Goal: Information Seeking & Learning: Learn about a topic

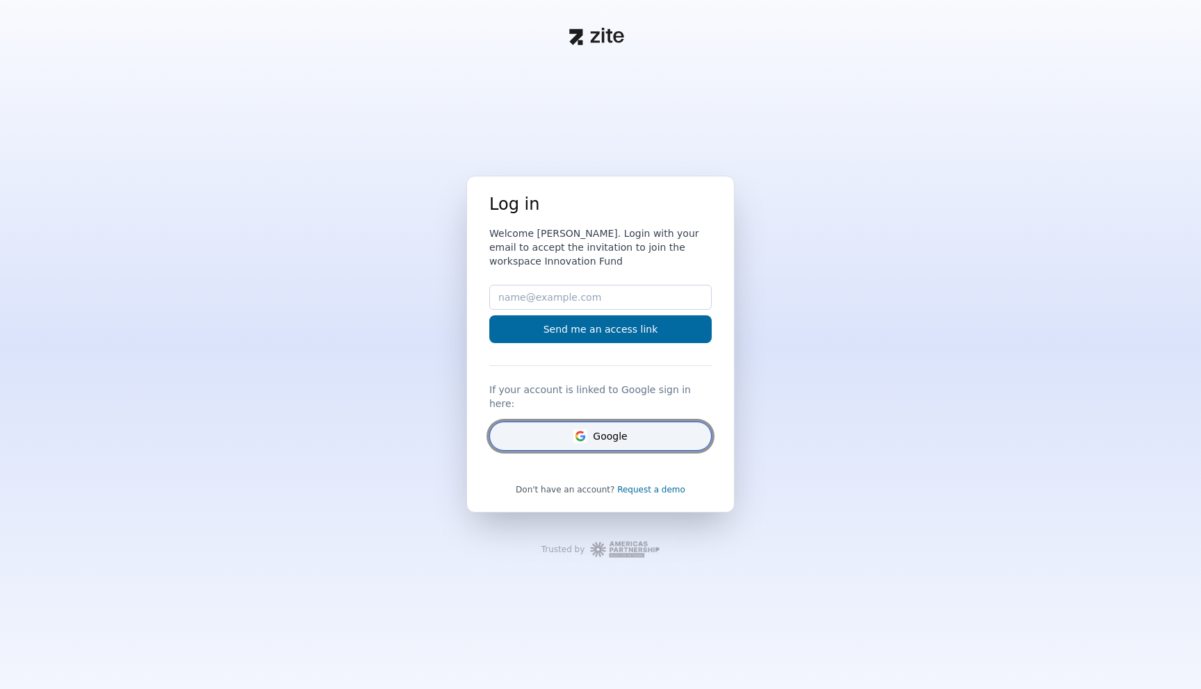
click at [524, 427] on button "Google" at bounding box center [600, 436] width 222 height 29
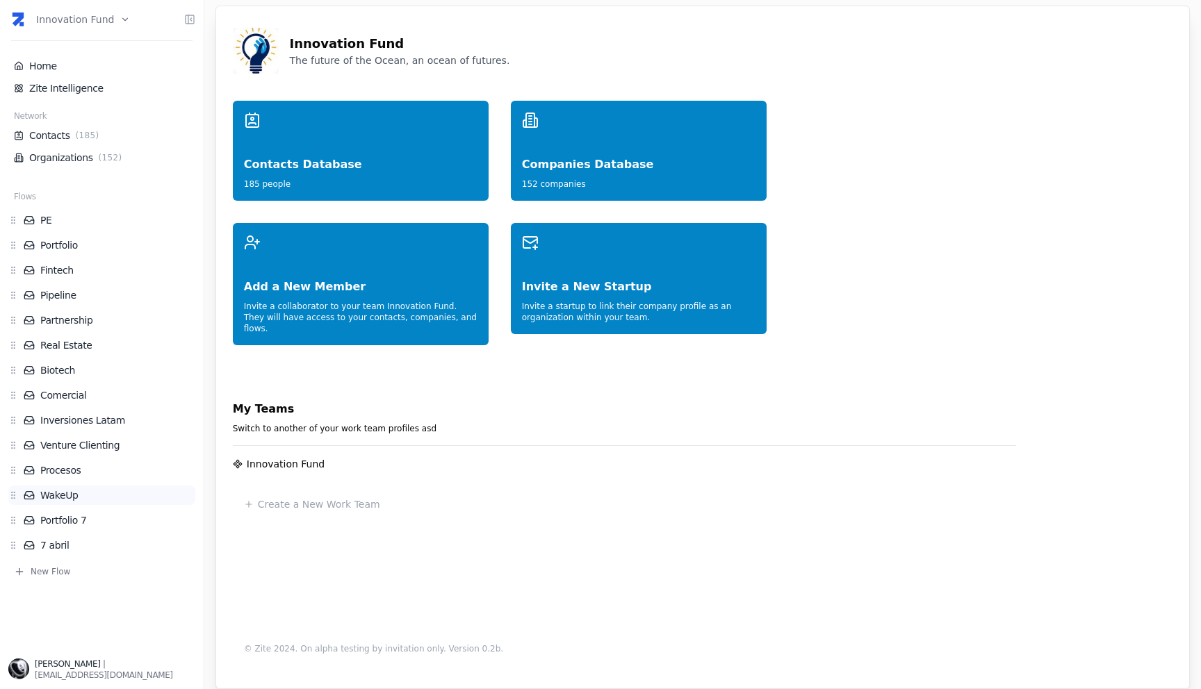
click at [47, 498] on link "WakeUp" at bounding box center [110, 495] width 172 height 14
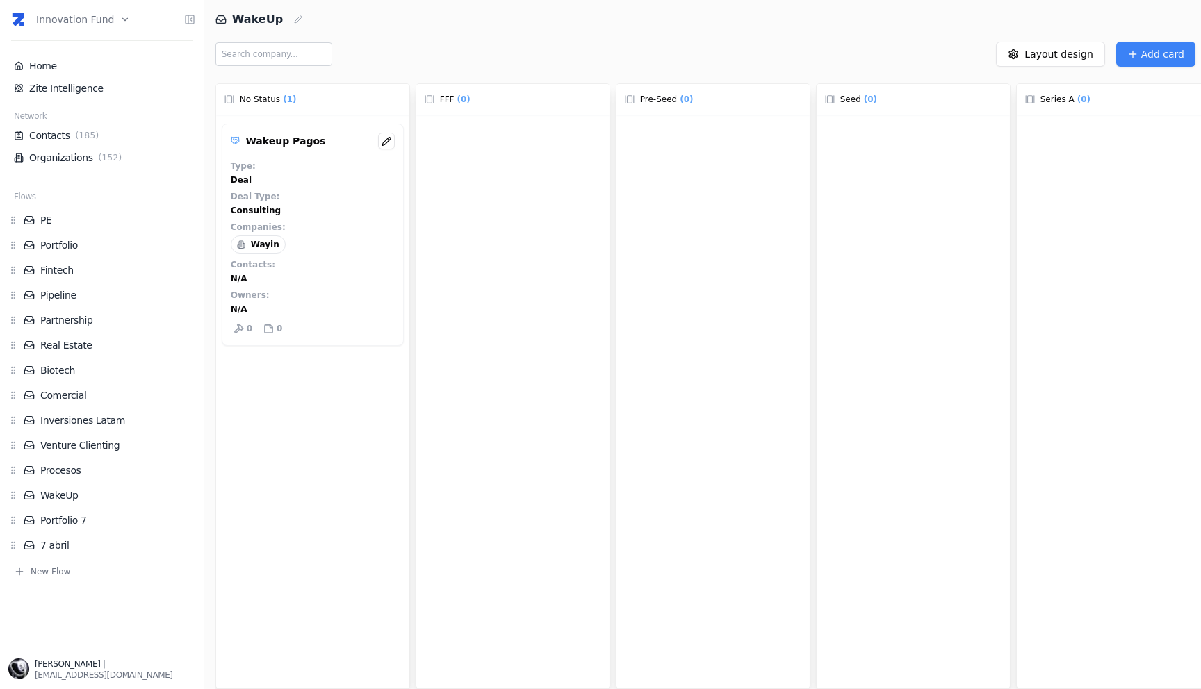
click at [289, 153] on div "Wakeup Pagos Type : Deal Deal Type : Consulting Companies : Wayin Contacts : N/…" at bounding box center [313, 235] width 182 height 222
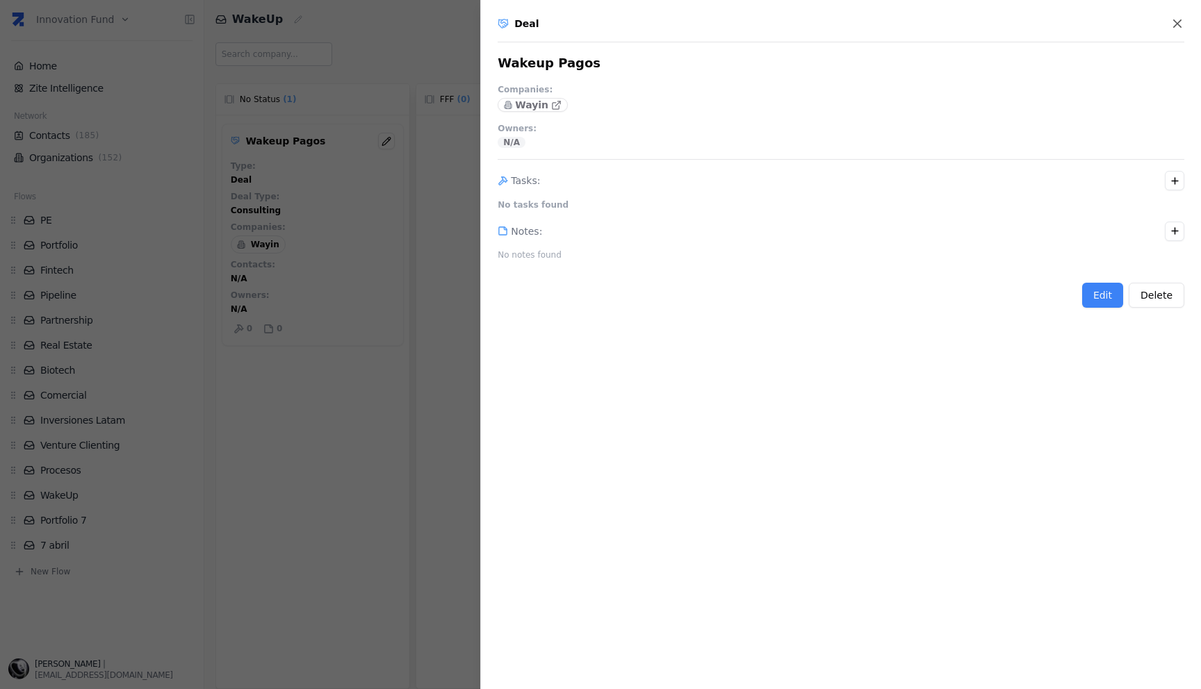
click at [456, 182] on div at bounding box center [600, 344] width 1201 height 689
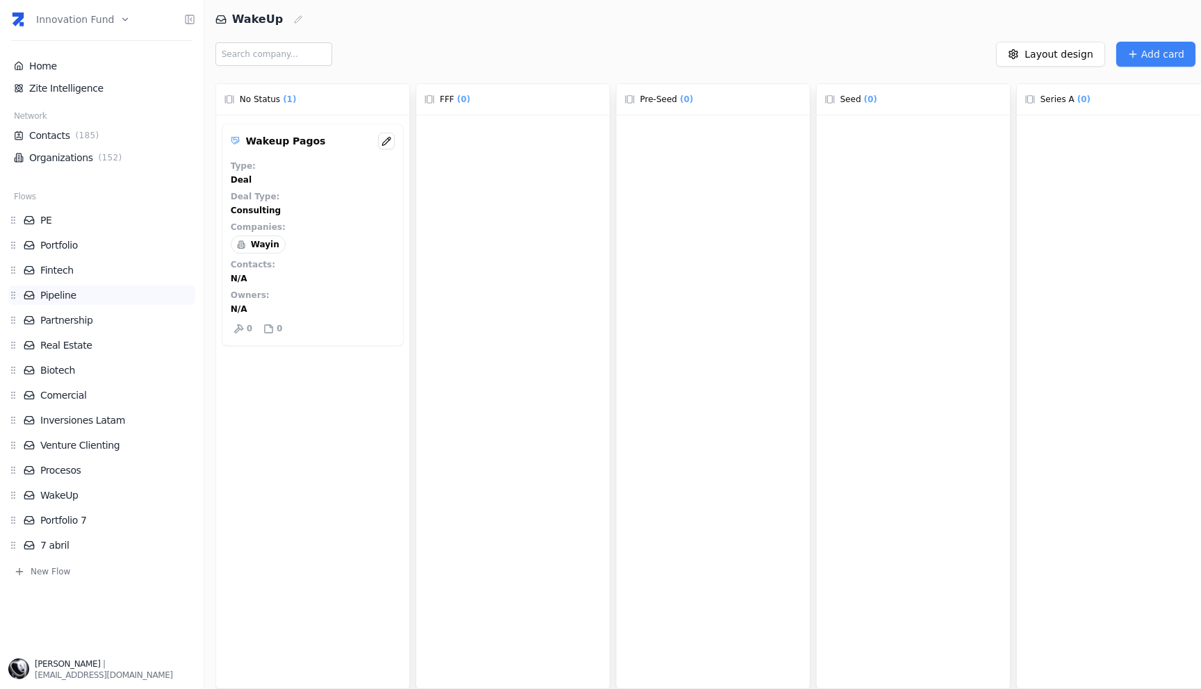
click at [58, 299] on link "Pipeline" at bounding box center [110, 295] width 172 height 14
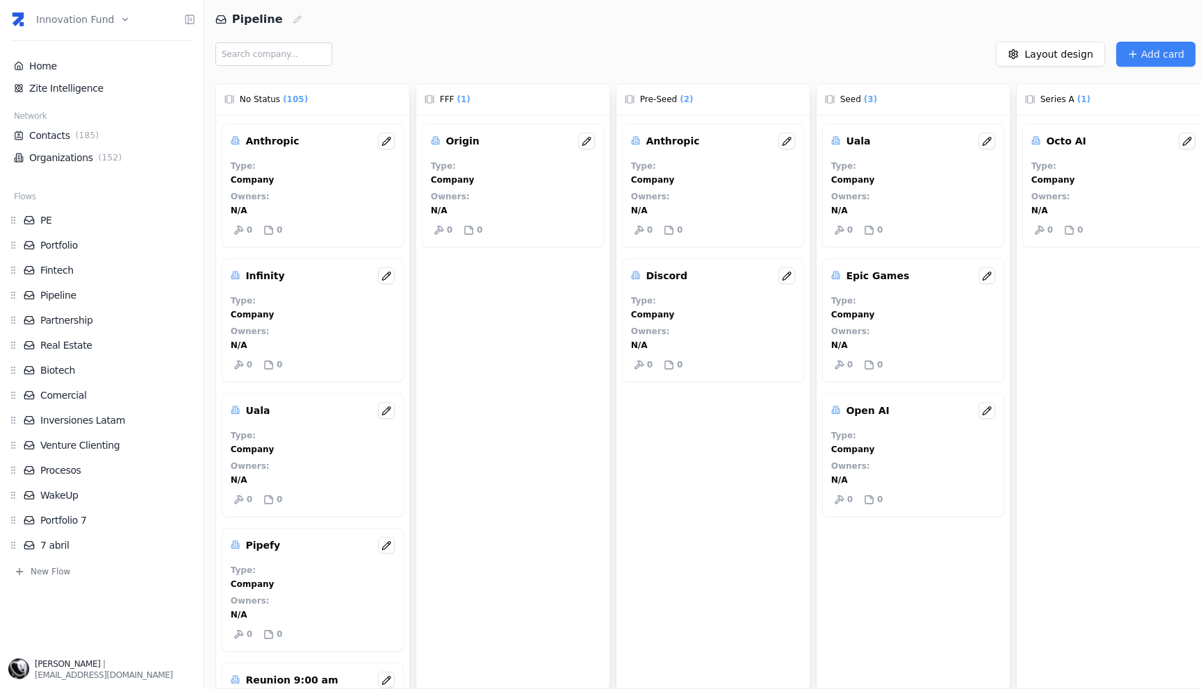
click at [319, 184] on div "Type : Company" at bounding box center [313, 173] width 164 height 25
click at [387, 142] on button at bounding box center [386, 141] width 17 height 17
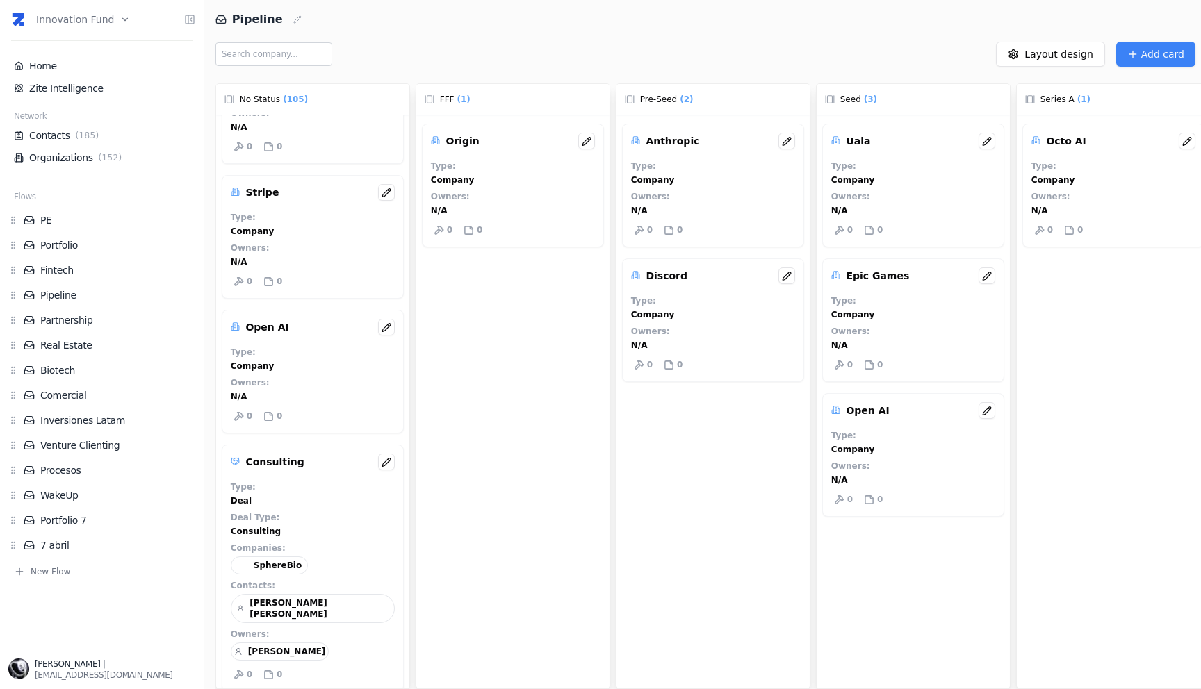
scroll to position [10311, 0]
click at [344, 479] on div "Type : Deal" at bounding box center [313, 491] width 164 height 25
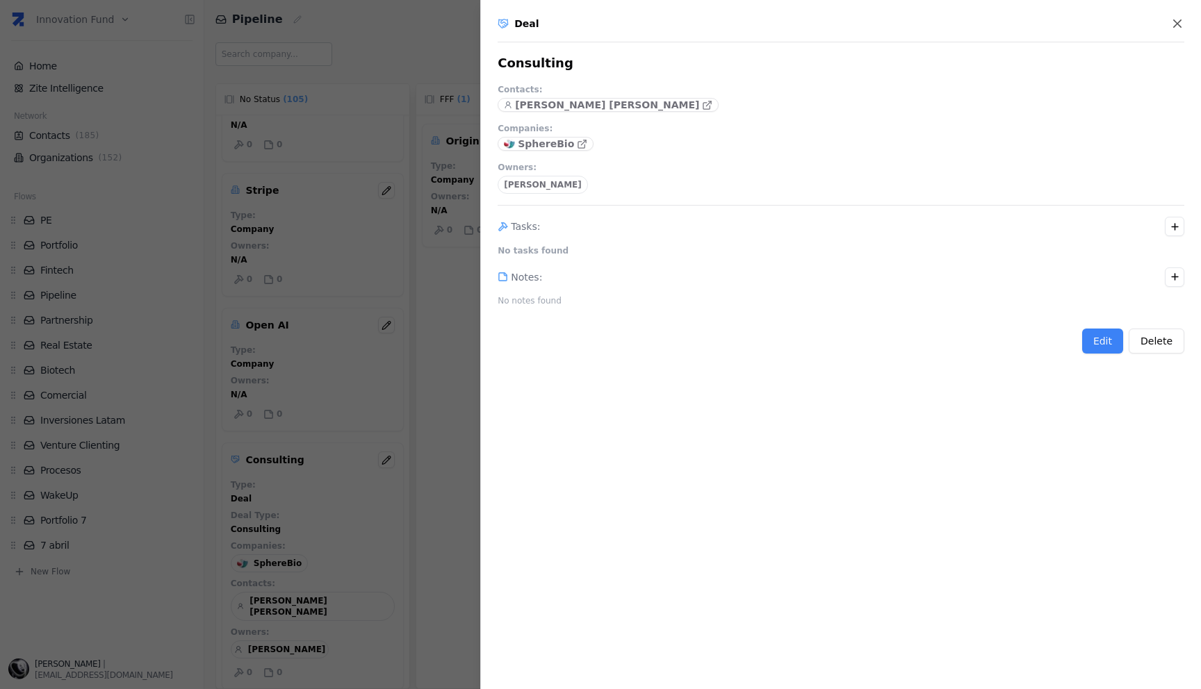
click at [410, 173] on div at bounding box center [600, 344] width 1201 height 689
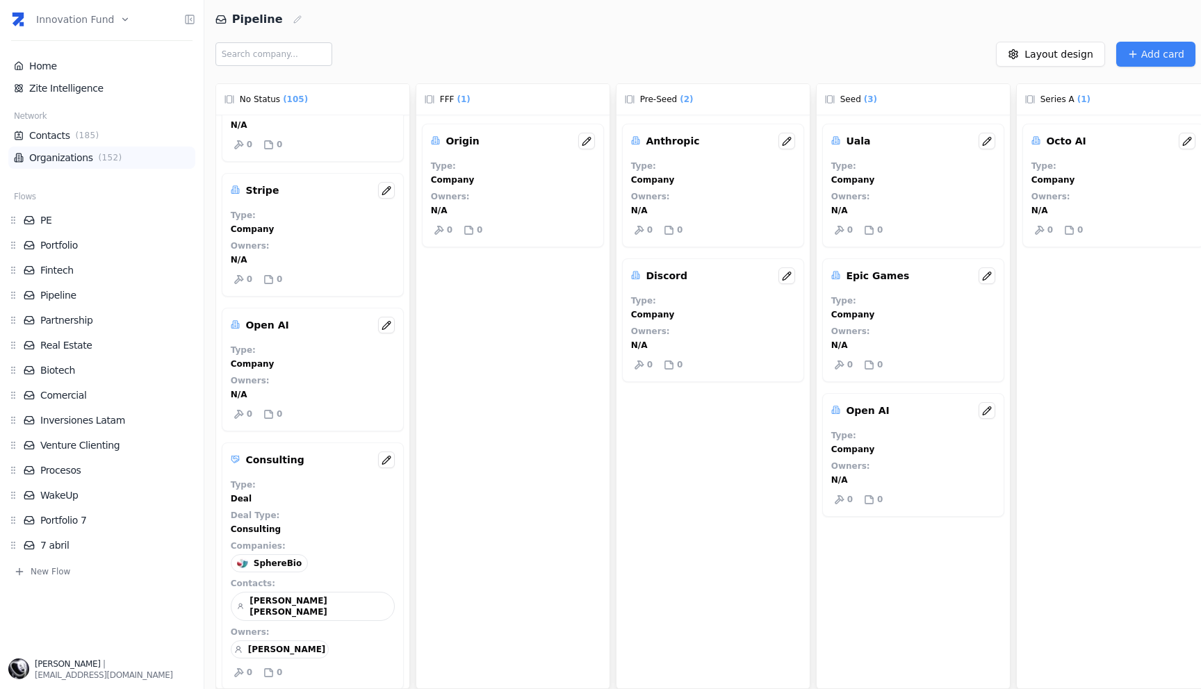
click at [47, 158] on link "Organizations ( 152 )" at bounding box center [102, 158] width 176 height 14
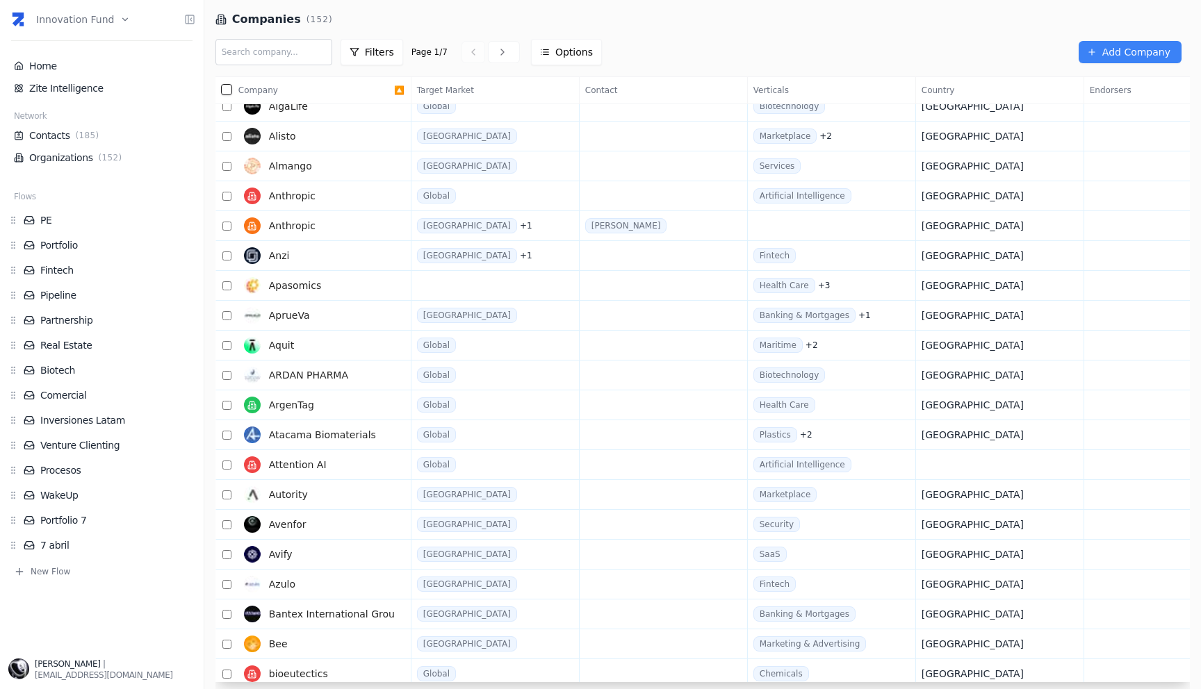
scroll to position [174, 0]
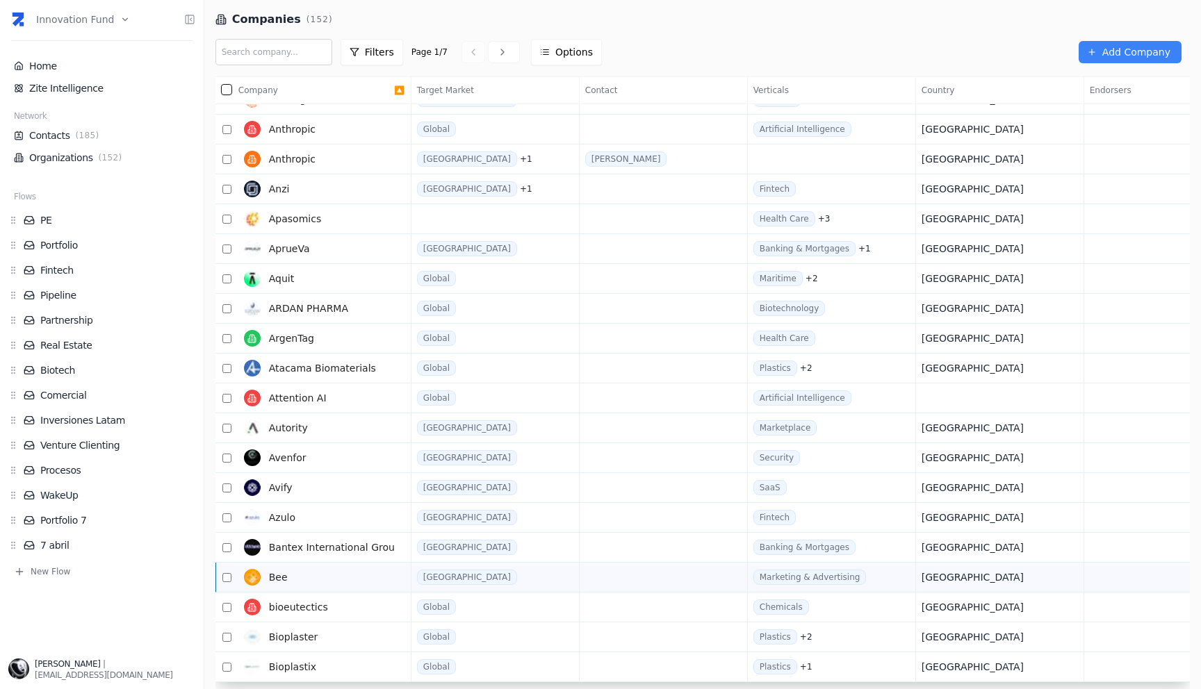
click at [332, 566] on link "Bee" at bounding box center [316, 578] width 156 height 28
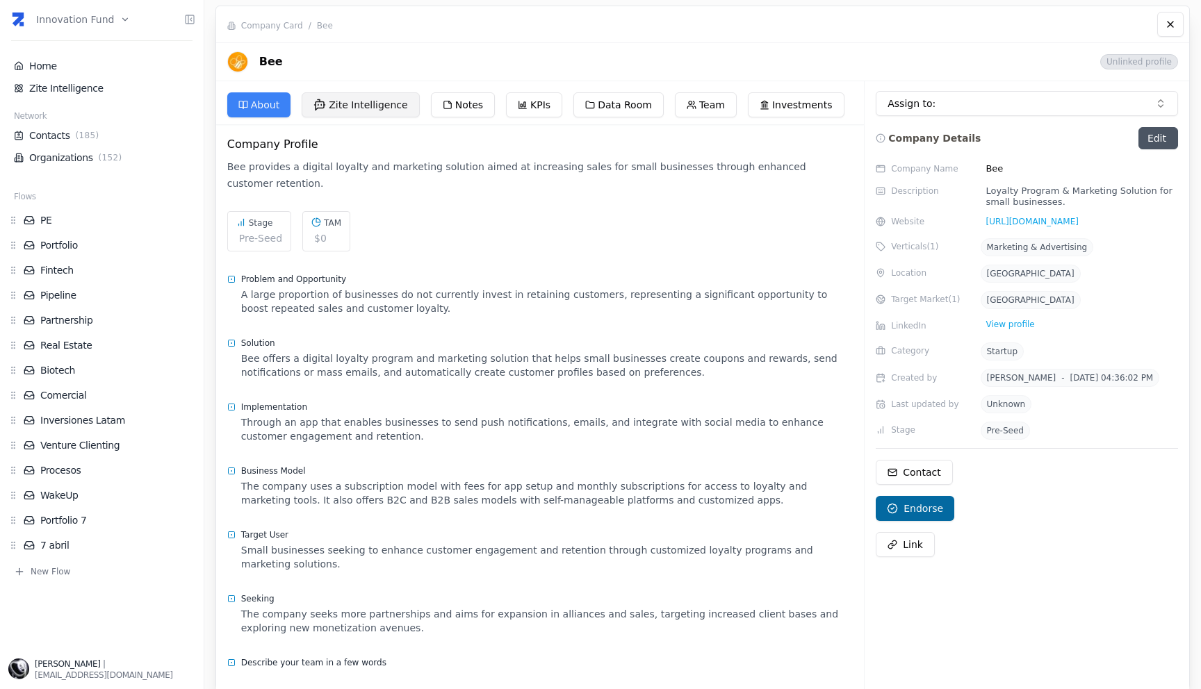
click at [352, 106] on button "Zite Intelligence" at bounding box center [361, 104] width 118 height 25
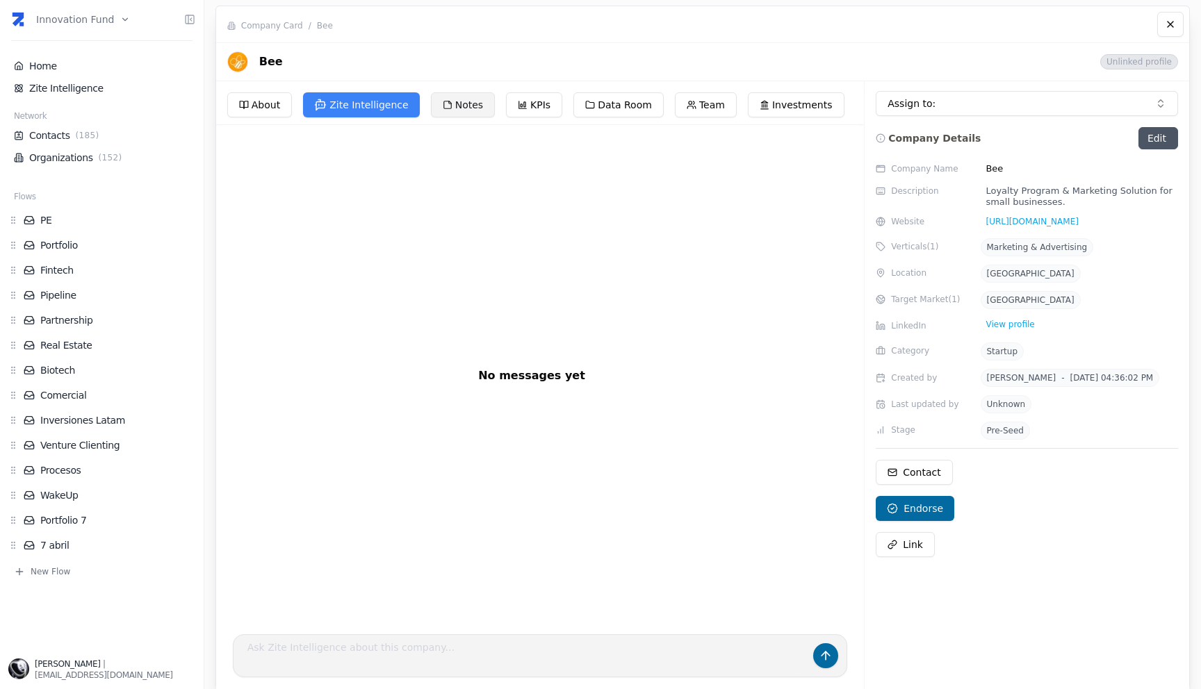
click at [443, 104] on icon at bounding box center [448, 105] width 10 height 10
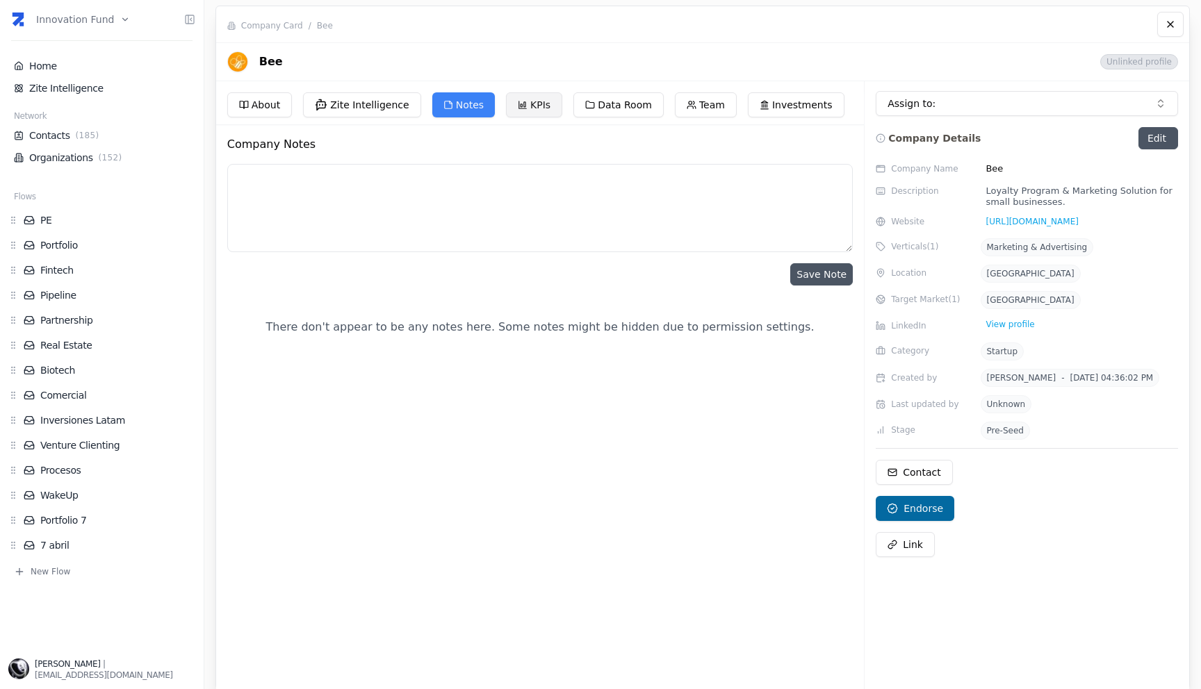
click at [514, 112] on button "KPIs" at bounding box center [534, 104] width 56 height 25
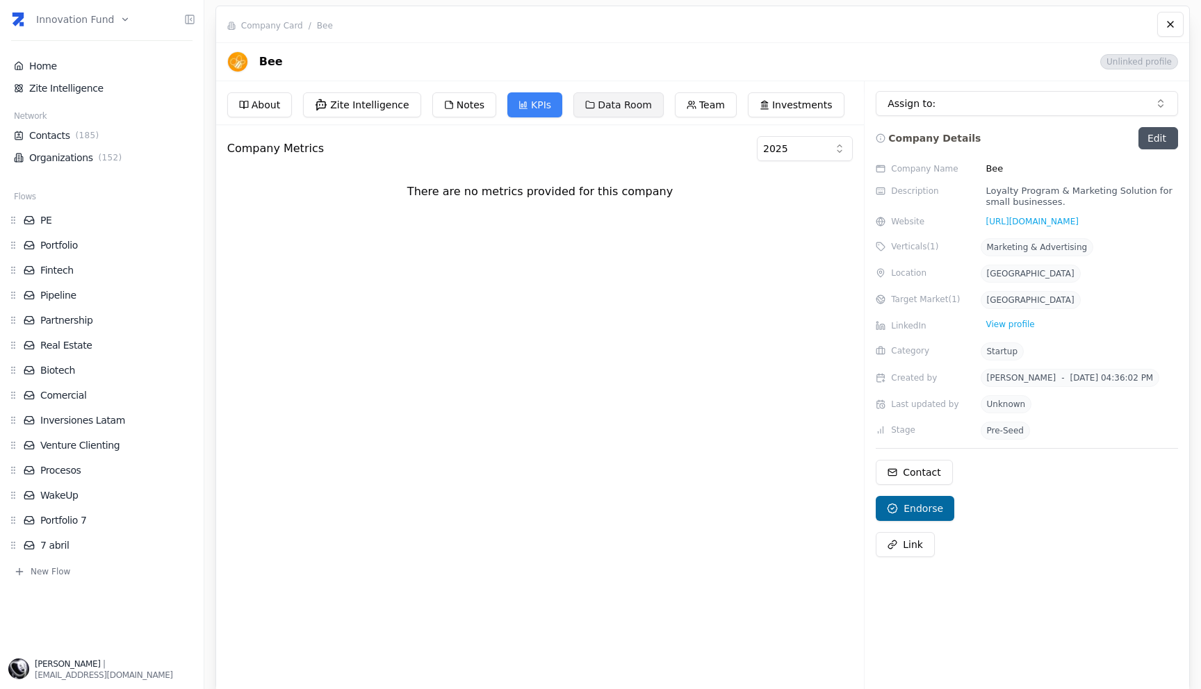
click at [595, 107] on button "Data Room" at bounding box center [618, 104] width 90 height 25
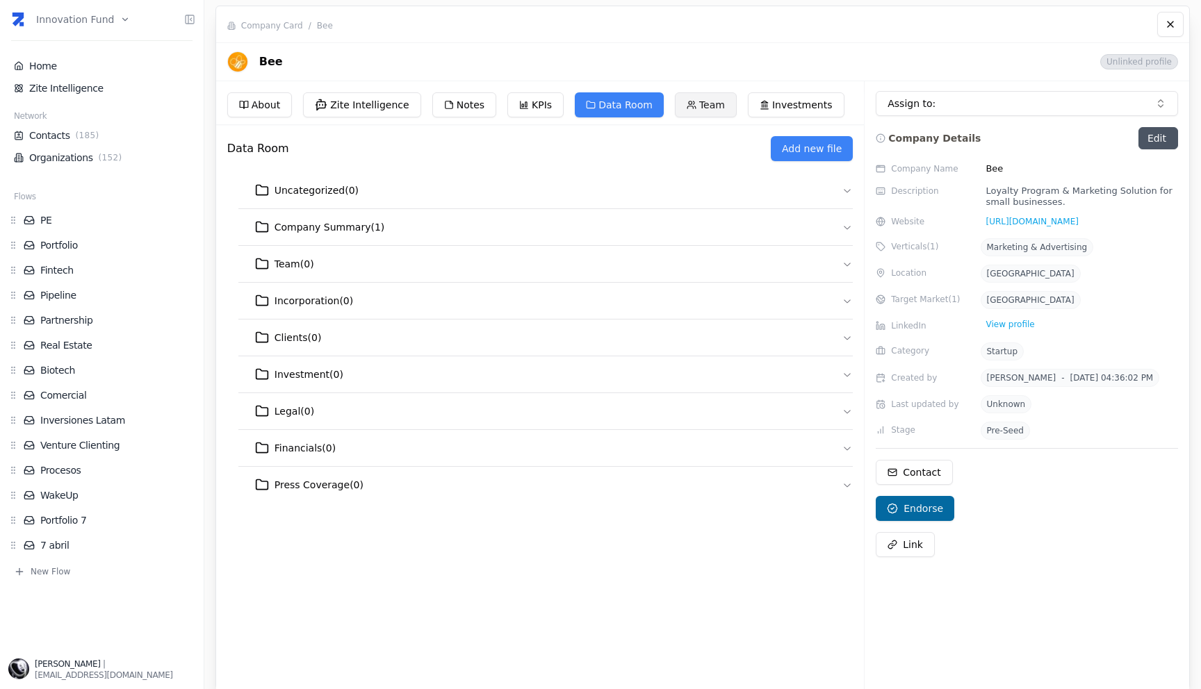
click at [685, 101] on button "Team" at bounding box center [706, 104] width 62 height 25
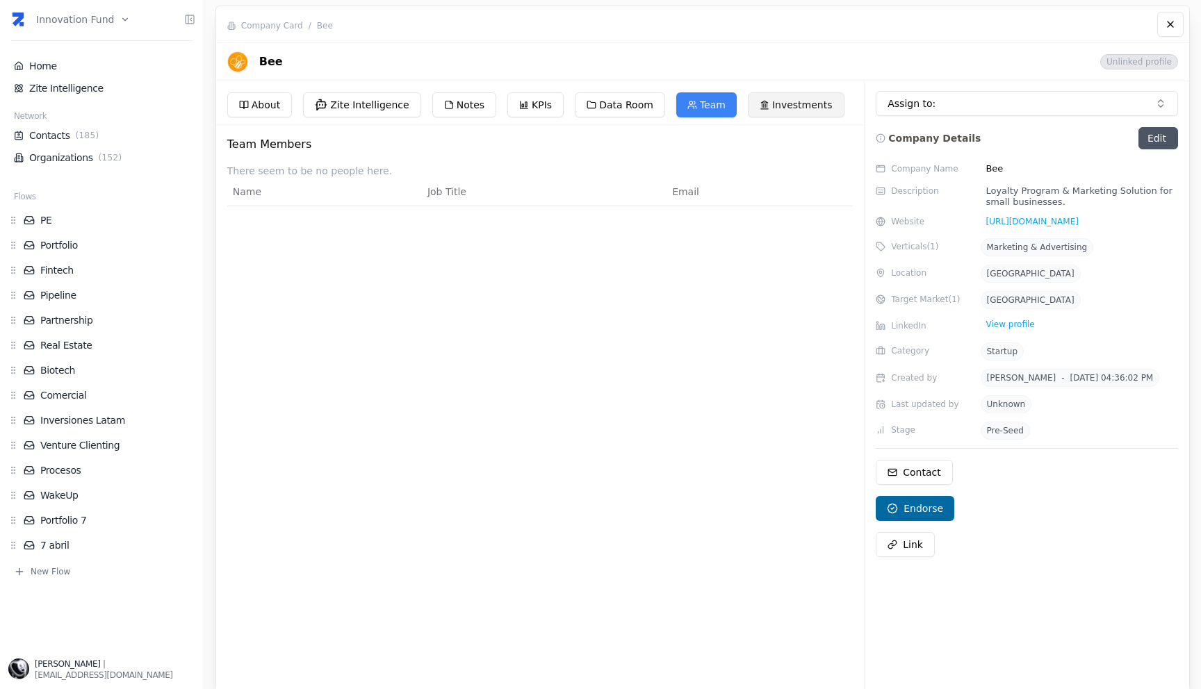
click at [759, 100] on icon at bounding box center [764, 105] width 10 height 10
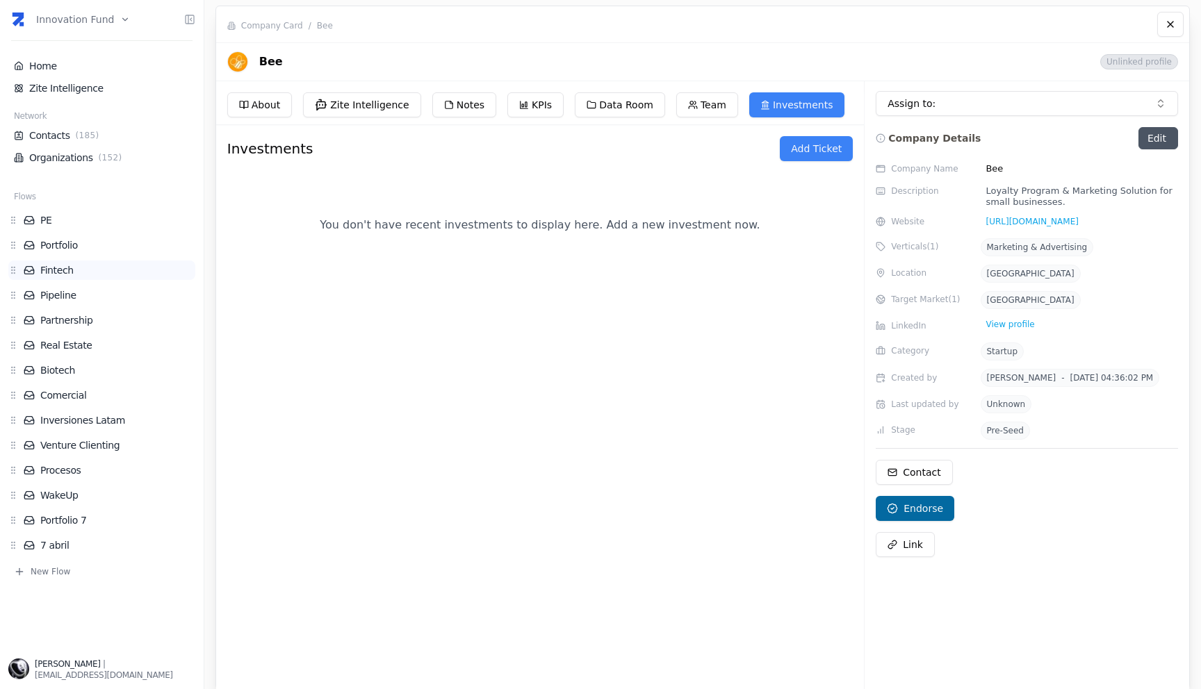
click at [51, 270] on link "Fintech" at bounding box center [110, 270] width 172 height 14
